Goal: Task Accomplishment & Management: Use online tool/utility

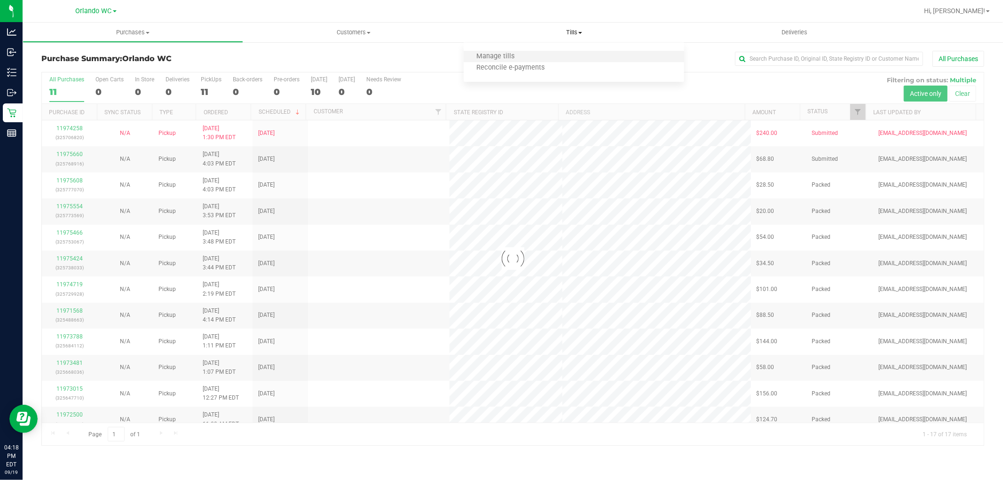
click at [551, 51] on li "Manage tills" at bounding box center [573, 56] width 220 height 11
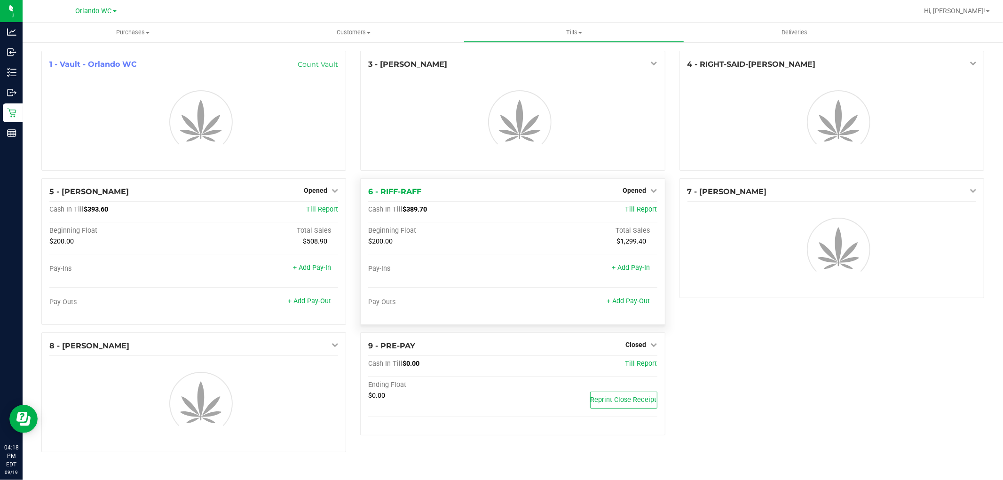
drag, startPoint x: 736, startPoint y: 351, endPoint x: 487, endPoint y: 275, distance: 260.2
click at [736, 350] on div "1 - Vault - Orlando WC Count Vault 3 - [PERSON_NAME]-DERULO 4 - RIGHT-SAID-[PER…" at bounding box center [512, 255] width 957 height 409
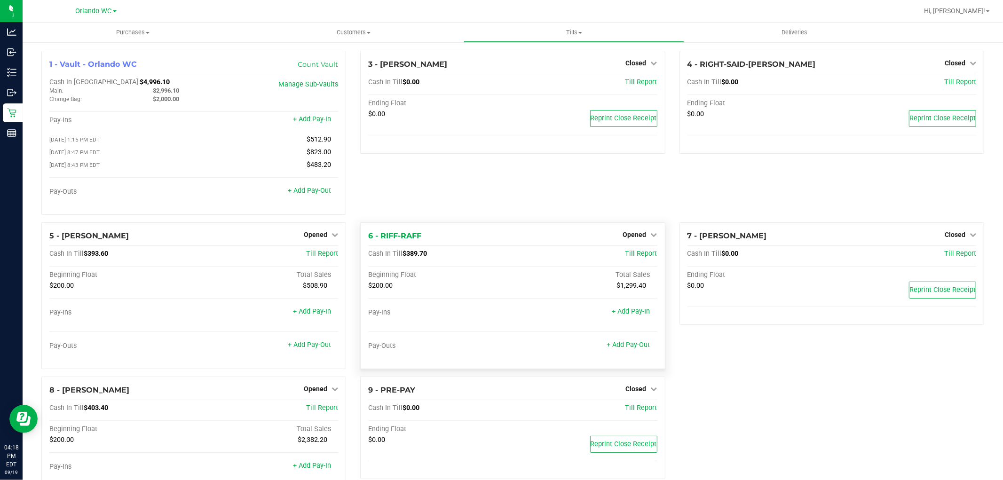
click at [635, 305] on div "+ Add Pay-In" at bounding box center [631, 306] width 38 height 20
click at [625, 349] on div "+ Add Pay-Out" at bounding box center [628, 339] width 43 height 20
click at [625, 346] on link "+ Add Pay-Out" at bounding box center [628, 345] width 43 height 8
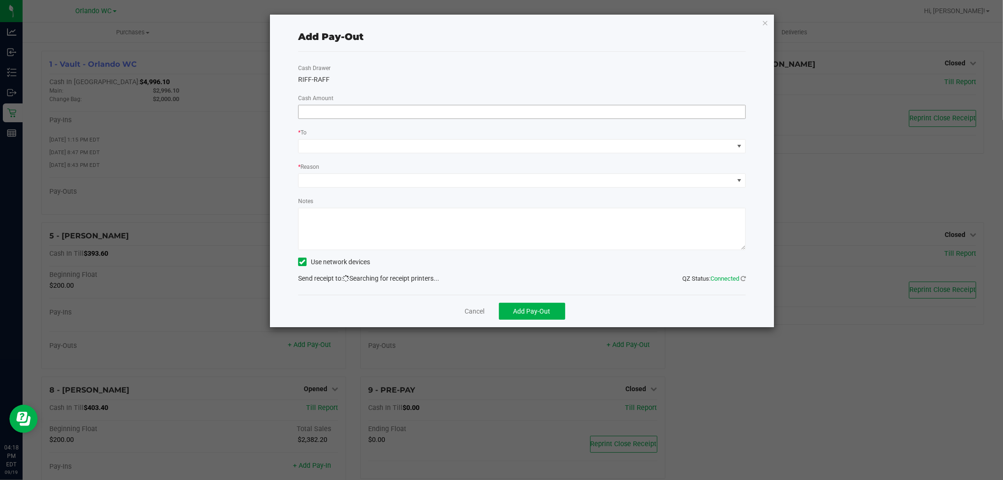
click at [393, 113] on input at bounding box center [521, 111] width 447 height 13
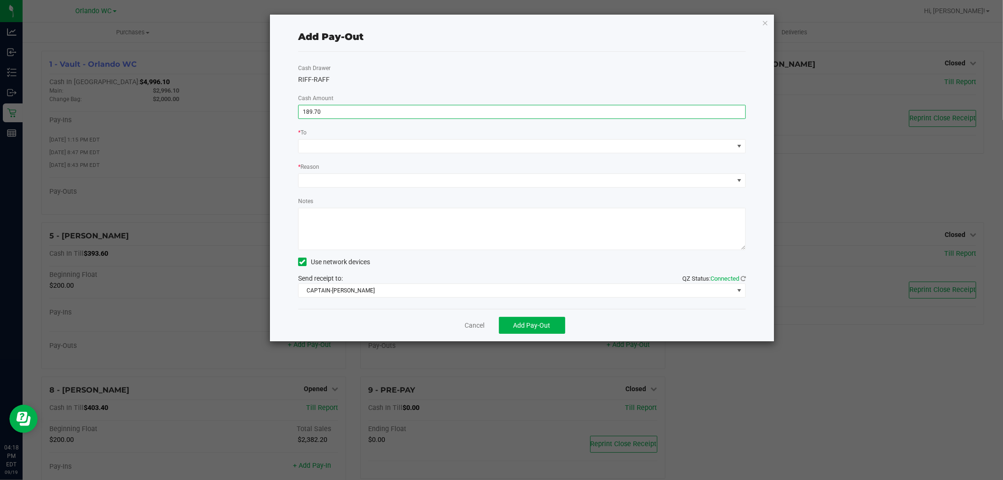
type input "$189.70"
click at [402, 85] on div "Cash Drawer RIFF-RAFF Cash Amount $189.70 * To * Reason Notes Use network devic…" at bounding box center [522, 180] width 448 height 257
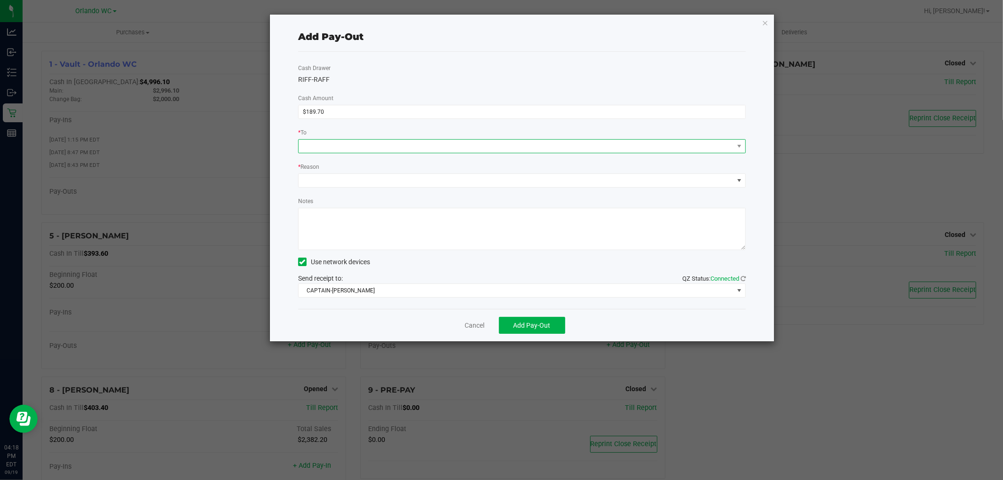
click at [387, 146] on span at bounding box center [515, 146] width 435 height 13
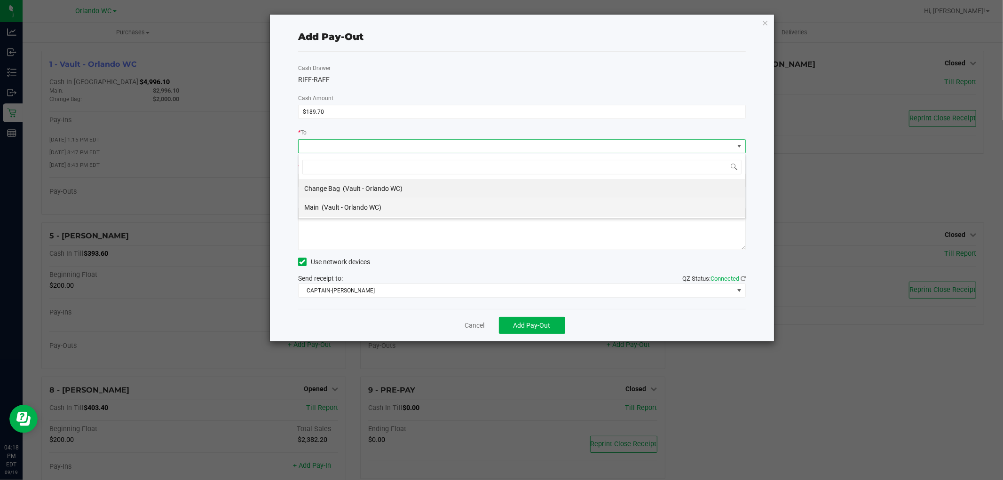
click at [341, 211] on span "(Vault - Orlando WC)" at bounding box center [352, 208] width 60 height 8
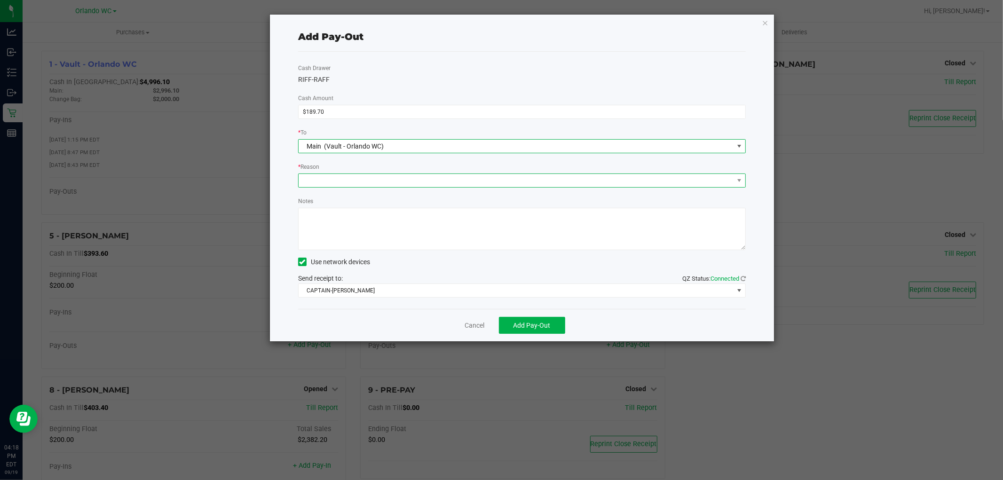
click at [343, 184] on span at bounding box center [515, 180] width 435 height 13
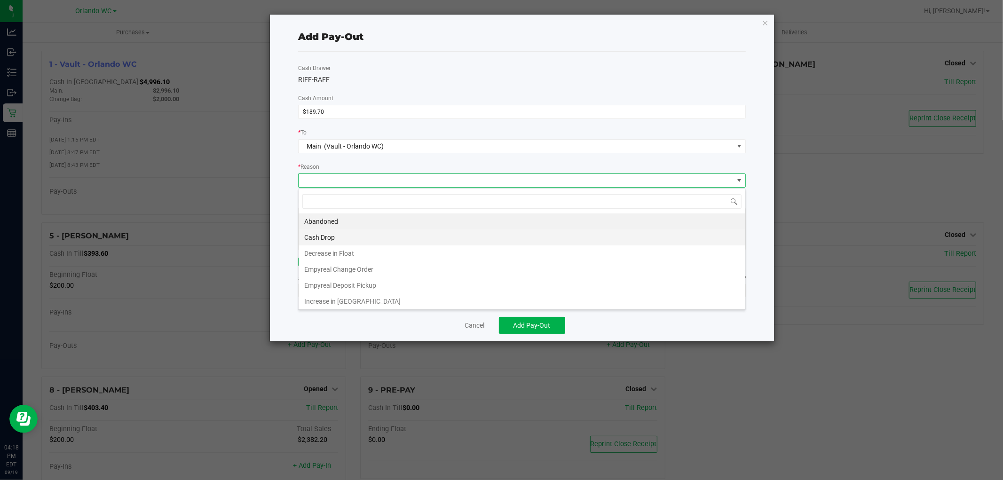
click at [339, 236] on li "Cash Drop" at bounding box center [521, 237] width 447 height 16
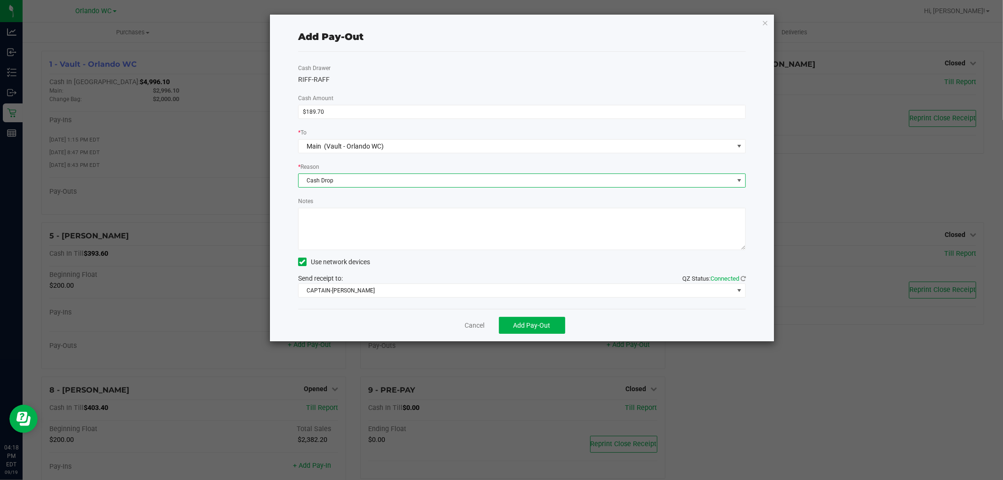
click at [348, 233] on textarea "Notes" at bounding box center [522, 229] width 448 height 42
click at [351, 218] on textarea "Notes" at bounding box center [522, 229] width 448 height 42
type textarea "[PERSON_NAME] to [PERSON_NAME], [DATE]"
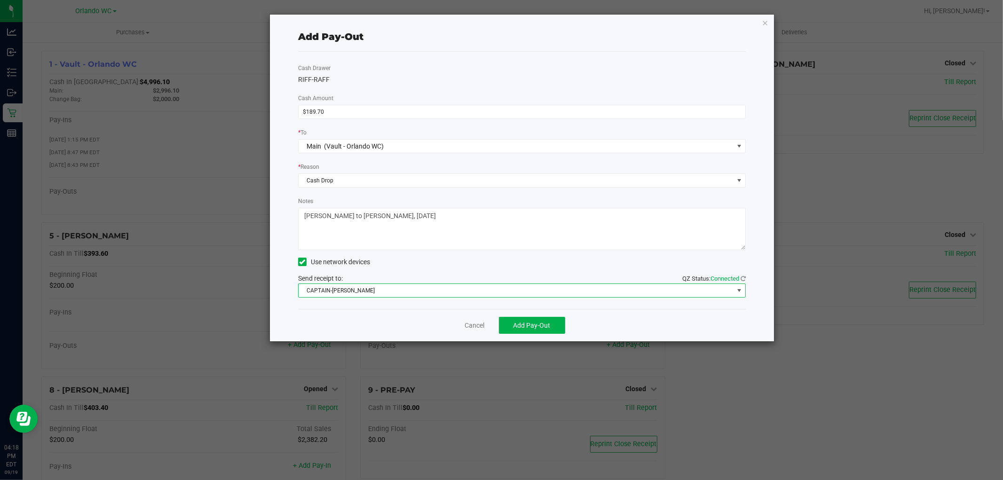
click at [348, 285] on span "CAPTAIN-[PERSON_NAME]" at bounding box center [515, 290] width 435 height 13
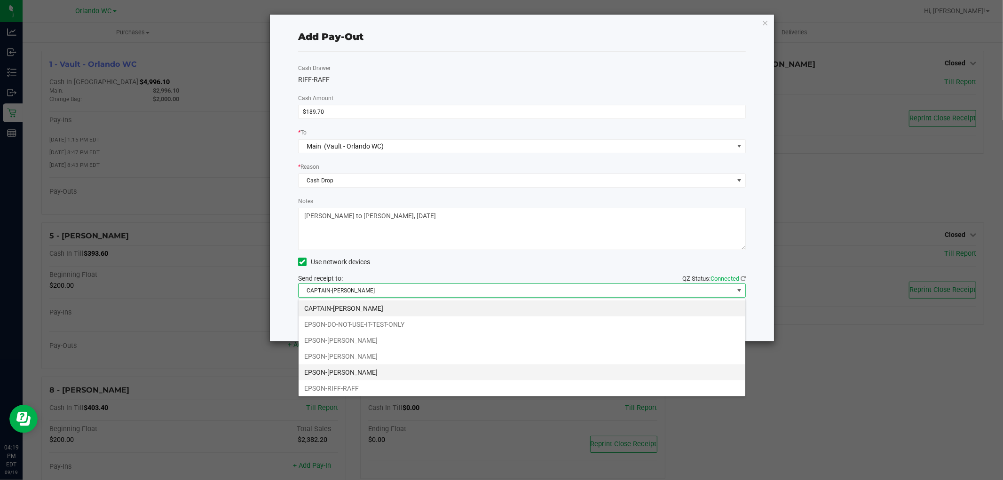
click at [372, 367] on li "EPSON-[PERSON_NAME]" at bounding box center [521, 372] width 447 height 16
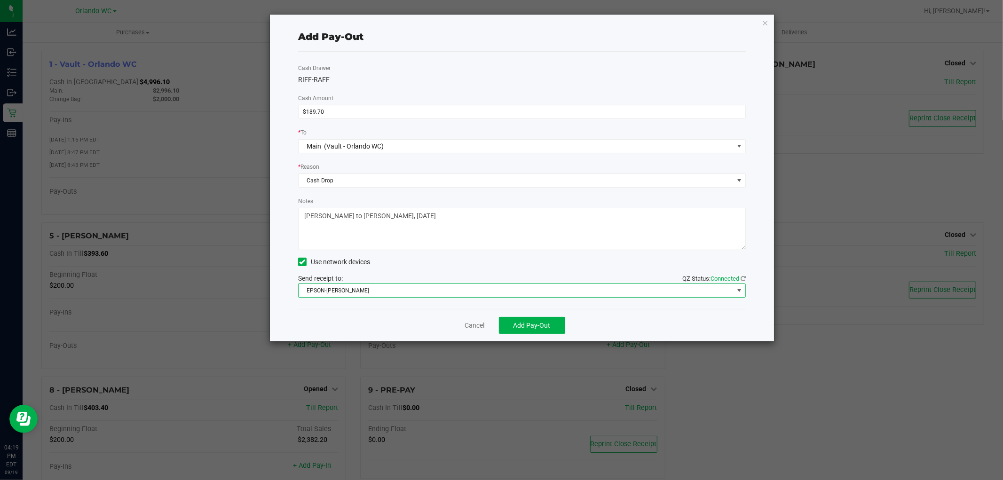
drag, startPoint x: 362, startPoint y: 325, endPoint x: 501, endPoint y: 219, distance: 174.7
click at [363, 325] on div "Cancel Add Pay-Out" at bounding box center [522, 325] width 448 height 32
click at [549, 321] on button "Add Pay-Out" at bounding box center [532, 325] width 66 height 17
click at [763, 21] on icon "button" at bounding box center [765, 22] width 7 height 11
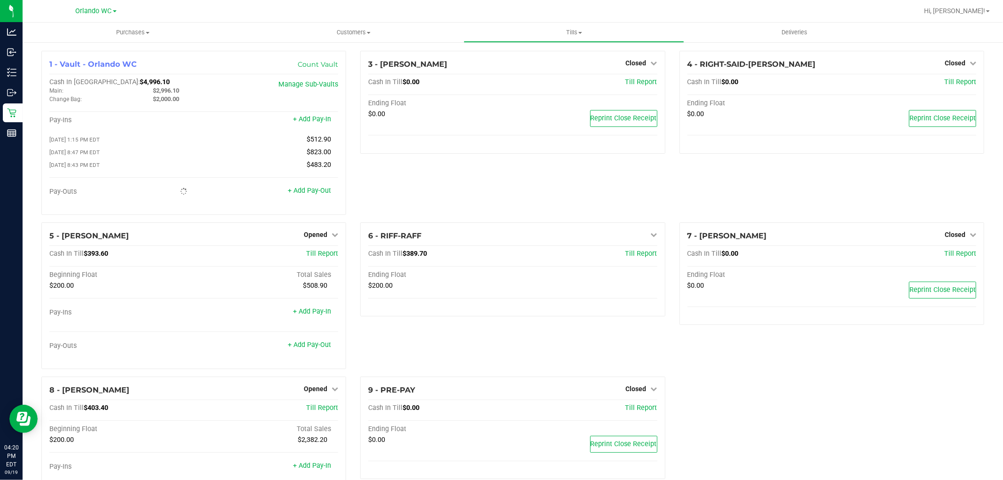
click at [762, 373] on div "7 - [PERSON_NAME] Closed Open Till Cash In Till $0.00 Till Report Ending Float …" at bounding box center [831, 299] width 319 height 154
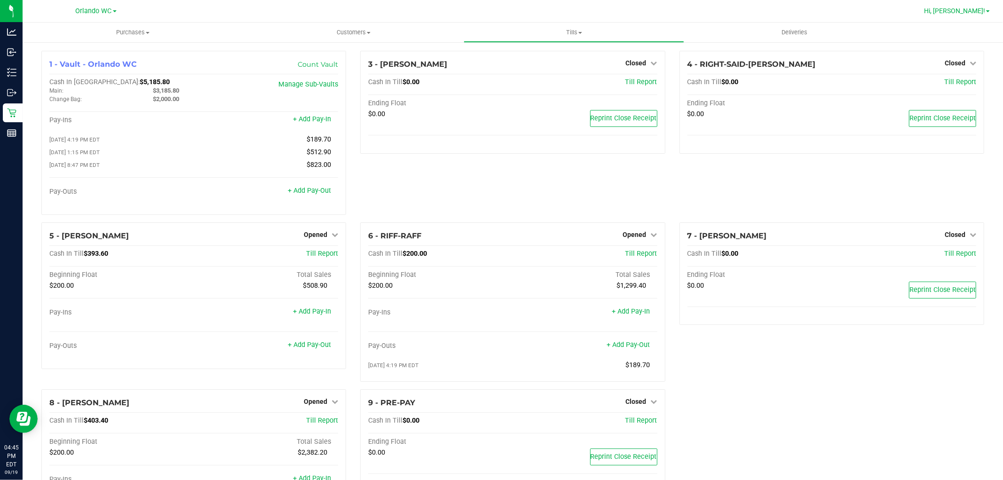
click at [967, 8] on span "Hi, [PERSON_NAME]!" at bounding box center [954, 11] width 61 height 8
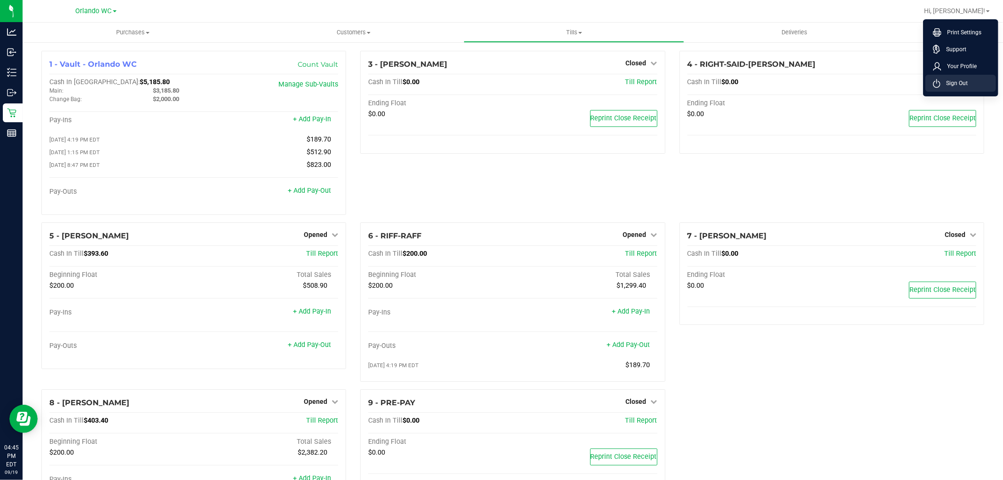
click at [980, 86] on li "Sign Out" at bounding box center [960, 83] width 71 height 17
